Goal: Task Accomplishment & Management: Use online tool/utility

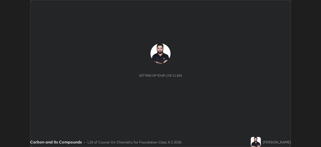
scroll to position [147, 320]
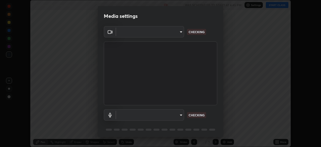
type input "fe2eda5321be6bfb45085b01def2d177fc83f1374430a0b32a6c530ce3caa1ed"
type input "communications"
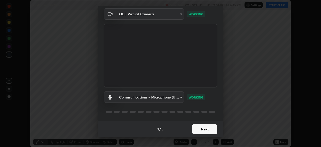
scroll to position [18, 0]
click at [207, 126] on button "Next" at bounding box center [204, 129] width 25 height 10
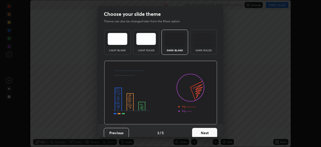
click at [203, 51] on div "Dark Ruled" at bounding box center [203, 50] width 20 height 3
click at [207, 131] on button "Next" at bounding box center [204, 132] width 25 height 10
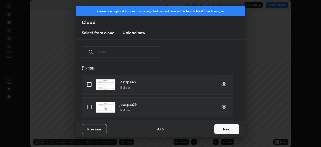
scroll to position [56, 161]
click at [218, 129] on button "Next" at bounding box center [226, 129] width 25 height 10
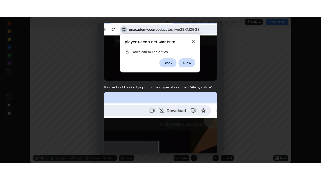
scroll to position [120, 0]
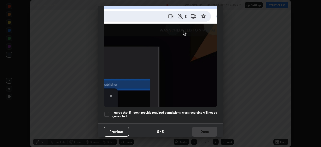
click at [200, 115] on h5 "I agree that if I don't provide required permissions, class recording will not …" at bounding box center [164, 114] width 105 height 8
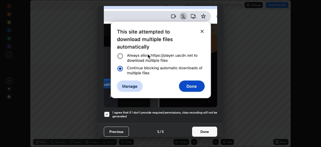
click at [205, 128] on button "Done" at bounding box center [204, 131] width 25 height 10
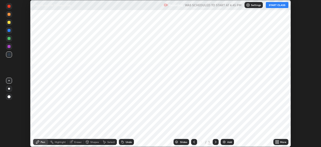
click at [270, 6] on button "START CLASS" at bounding box center [276, 5] width 23 height 6
click at [277, 142] on icon at bounding box center [277, 142] width 1 height 1
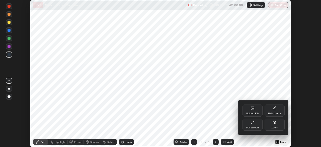
click at [248, 124] on div "Full screen" at bounding box center [252, 124] width 20 height 12
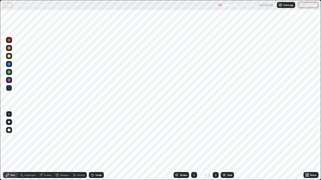
scroll to position [180, 321]
click at [223, 146] on img at bounding box center [224, 175] width 4 height 4
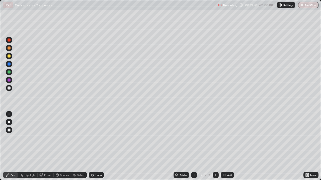
click at [9, 56] on div at bounding box center [9, 56] width 3 height 3
click at [10, 90] on div at bounding box center [9, 88] width 6 height 6
click at [223, 146] on img at bounding box center [224, 175] width 4 height 4
click at [11, 59] on div at bounding box center [9, 56] width 6 height 6
click at [66, 146] on div "Shapes" at bounding box center [64, 175] width 9 height 3
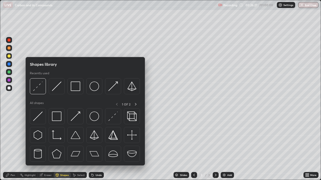
click at [48, 146] on div "Eraser" at bounding box center [48, 175] width 8 height 3
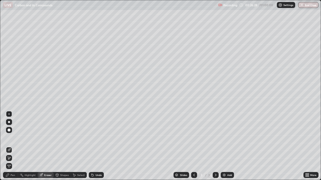
click at [74, 146] on icon at bounding box center [74, 175] width 4 height 4
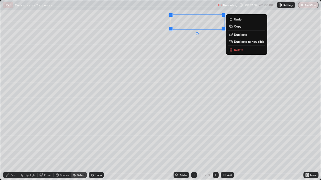
click at [45, 146] on div "Eraser" at bounding box center [48, 175] width 8 height 3
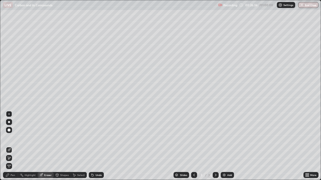
click at [14, 146] on div "Pen" at bounding box center [13, 175] width 5 height 3
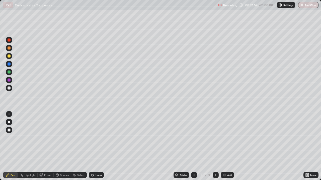
click at [9, 88] on div at bounding box center [9, 88] width 3 height 3
click at [227, 146] on div "Add" at bounding box center [229, 175] width 5 height 3
click at [9, 56] on div at bounding box center [9, 56] width 3 height 3
click at [9, 88] on div at bounding box center [9, 88] width 3 height 3
click at [44, 146] on div "Eraser" at bounding box center [48, 175] width 8 height 3
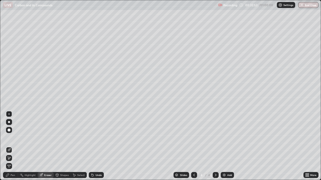
click at [14, 146] on div "Pen" at bounding box center [13, 175] width 5 height 3
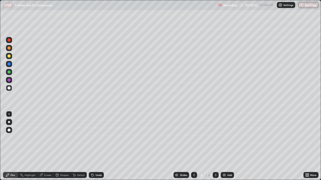
click at [224, 146] on div "Add" at bounding box center [226, 175] width 13 height 6
click at [10, 48] on div at bounding box center [9, 48] width 3 height 3
click at [94, 146] on div "Undo" at bounding box center [96, 175] width 15 height 6
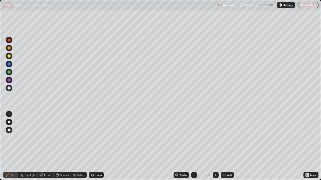
click at [94, 146] on div "Undo" at bounding box center [96, 175] width 15 height 6
click at [193, 146] on icon at bounding box center [194, 175] width 4 height 4
click at [215, 146] on icon at bounding box center [215, 175] width 4 height 4
click at [226, 146] on div "Add" at bounding box center [226, 175] width 13 height 6
click at [307, 7] on button "End Class" at bounding box center [308, 5] width 20 height 6
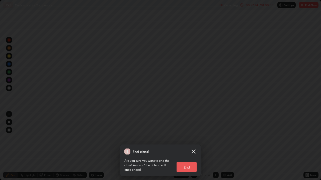
click at [183, 146] on button "End" at bounding box center [186, 167] width 20 height 10
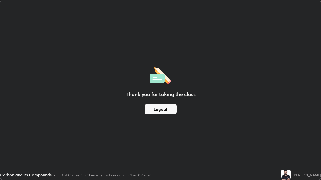
click at [164, 111] on button "Logout" at bounding box center [160, 109] width 32 height 10
